Goal: Navigation & Orientation: Find specific page/section

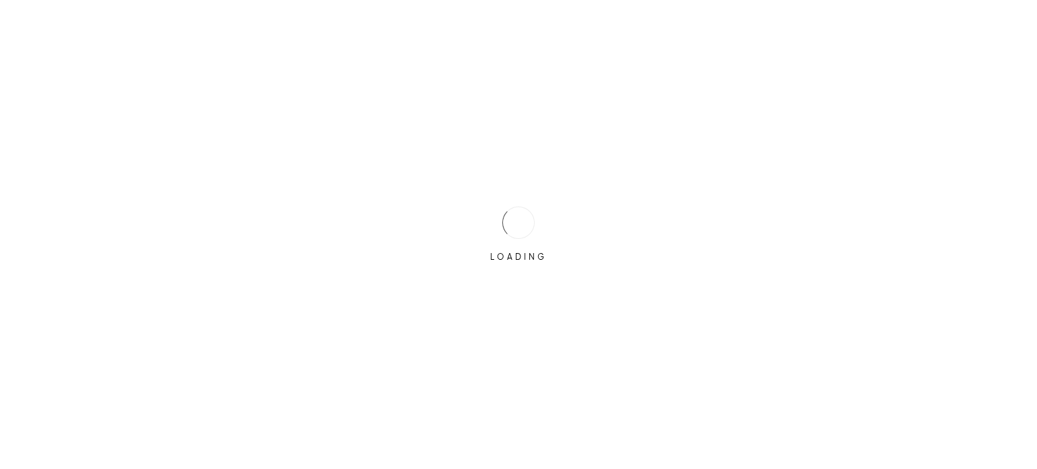
click at [478, 227] on div "LOADING" at bounding box center [518, 234] width 1037 height 469
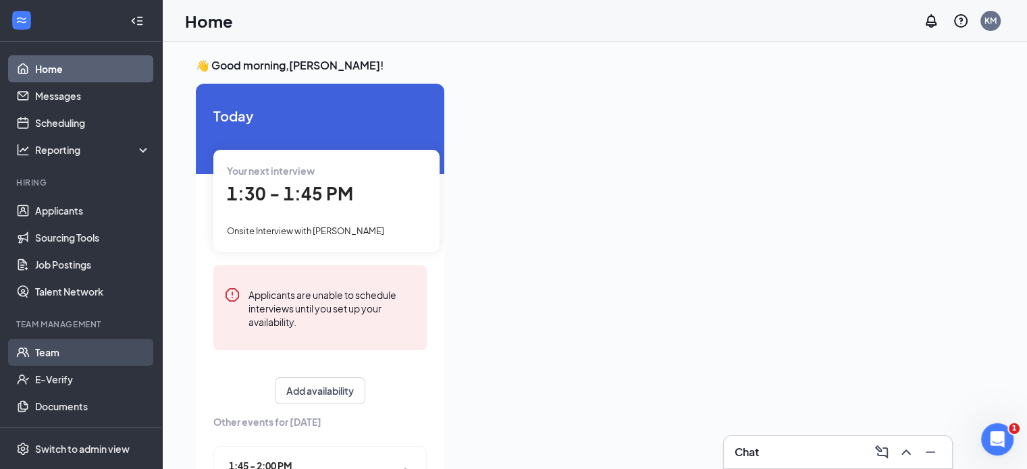
click at [48, 348] on link "Team" at bounding box center [92, 352] width 115 height 27
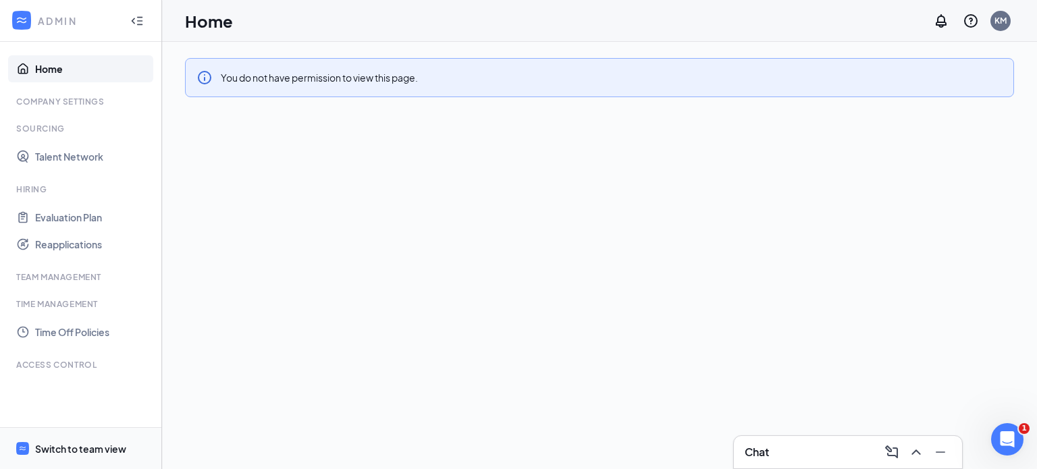
click at [97, 445] on div "Switch to team view" at bounding box center [80, 448] width 91 height 13
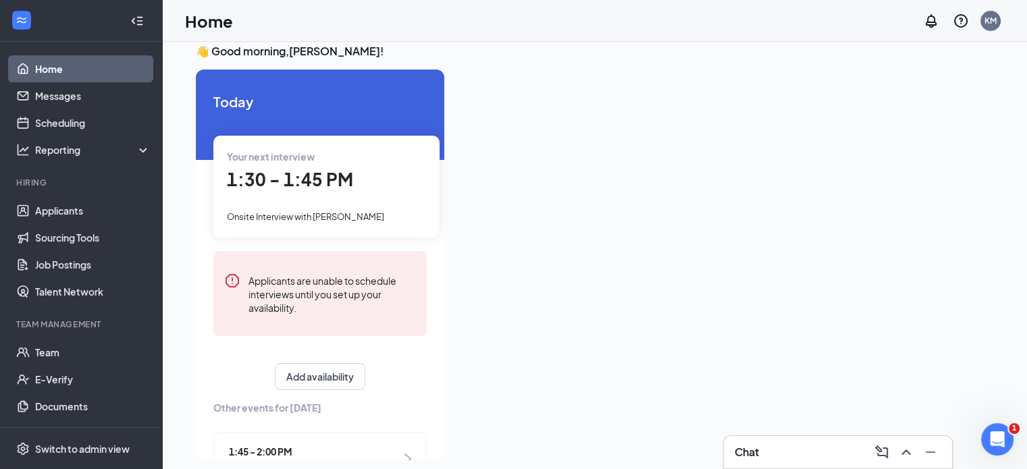
scroll to position [28, 0]
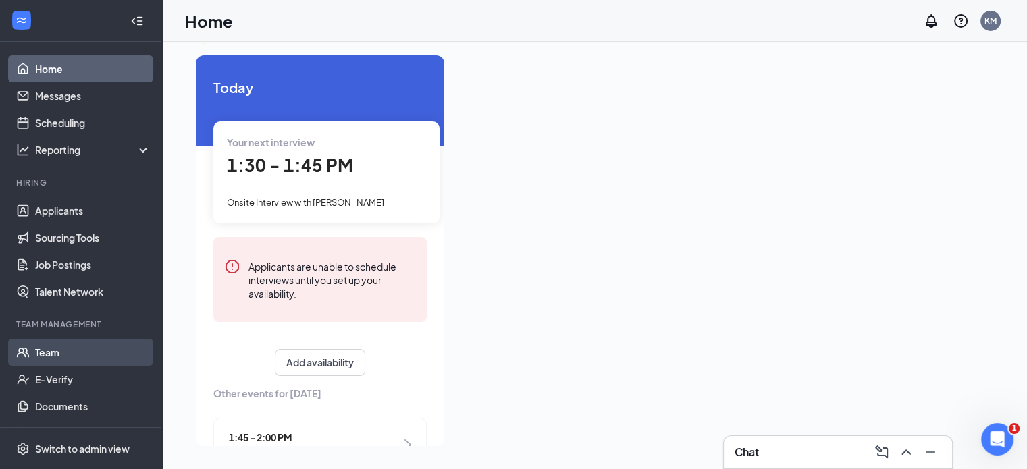
click at [47, 353] on link "Team" at bounding box center [92, 352] width 115 height 27
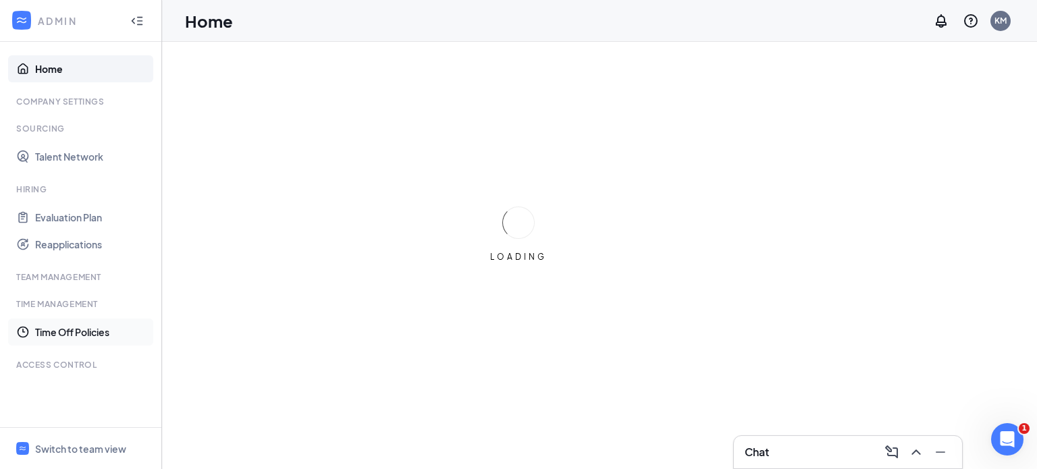
click at [67, 330] on link "Time Off Policies" at bounding box center [92, 332] width 115 height 27
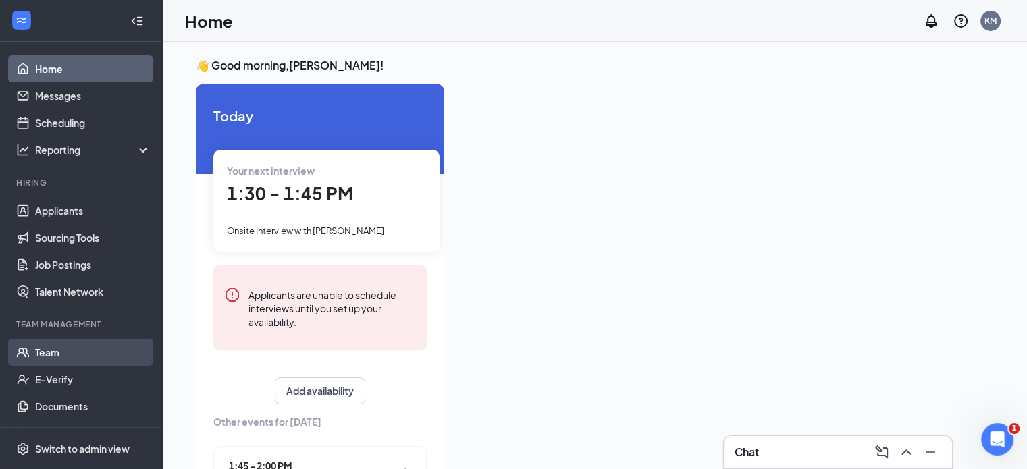
click at [43, 352] on link "Team" at bounding box center [92, 352] width 115 height 27
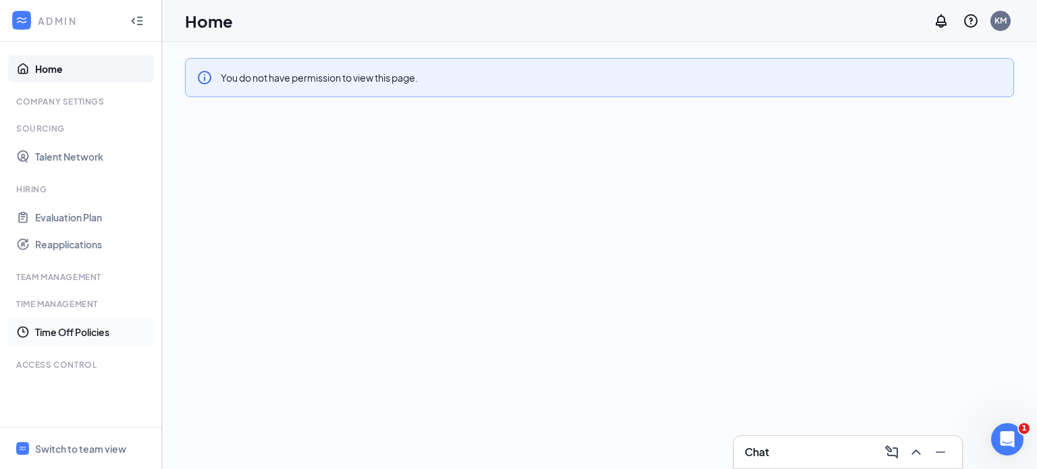
click at [57, 334] on link "Time Off Policies" at bounding box center [92, 332] width 115 height 27
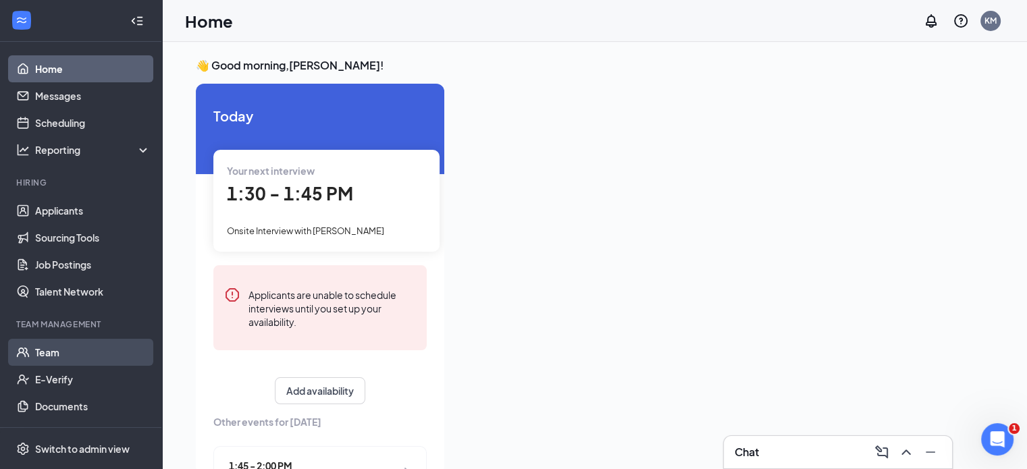
click at [40, 350] on link "Team" at bounding box center [92, 352] width 115 height 27
click at [50, 349] on link "Team" at bounding box center [92, 352] width 115 height 27
